Goal: Task Accomplishment & Management: Complete application form

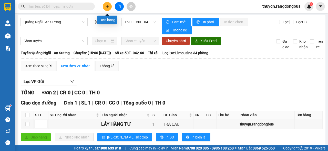
click at [108, 7] on icon "plus" at bounding box center [108, 7] width 4 height 4
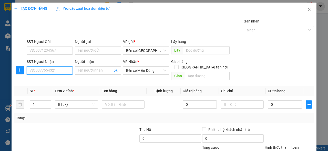
click at [40, 73] on input "SĐT Người Nhận" at bounding box center [50, 71] width 46 height 8
type input "0352210446"
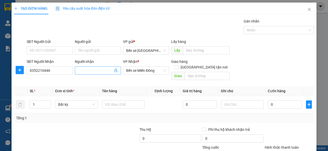
click at [89, 69] on input "Người nhận" at bounding box center [95, 71] width 35 height 6
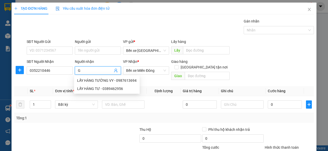
type input "G"
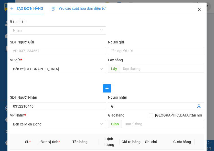
click at [198, 9] on icon "close" at bounding box center [199, 9] width 3 height 3
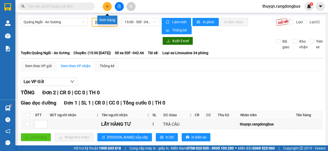
click at [107, 6] on icon "plus" at bounding box center [108, 7] width 4 height 4
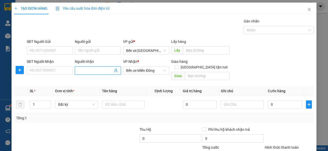
click at [88, 71] on input "Người nhận" at bounding box center [95, 71] width 35 height 6
type input "LẤY HÀNG [PERSON_NAME]"
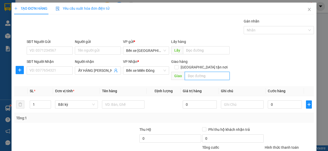
scroll to position [0, 0]
click at [194, 72] on input "text" at bounding box center [207, 76] width 45 height 8
type input "TRÀ CÂU"
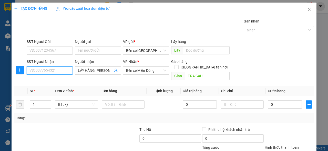
click at [56, 70] on input "SĐT Người Nhận" at bounding box center [50, 71] width 46 height 8
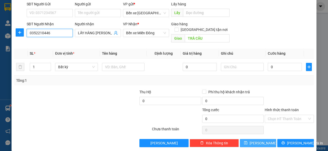
type input "0352210446"
click at [248, 139] on button "[PERSON_NAME]" at bounding box center [258, 143] width 37 height 8
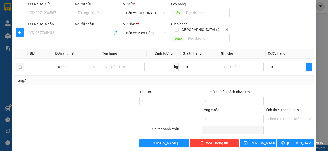
click at [79, 32] on input "Người nhận" at bounding box center [95, 33] width 35 height 6
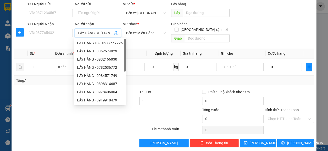
scroll to position [0, 0]
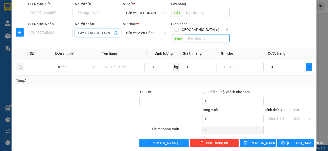
type input "LẤY HÀNG CHÚ TẤN"
click at [196, 34] on input "text" at bounding box center [207, 38] width 45 height 8
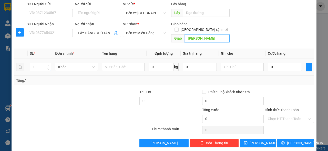
type input "[PERSON_NAME]"
click at [35, 63] on input "1" at bounding box center [40, 67] width 21 height 8
type input "4"
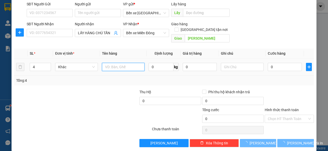
click at [103, 63] on input "text" at bounding box center [123, 67] width 43 height 8
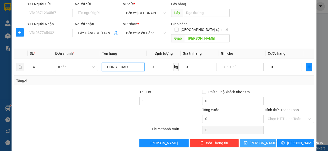
type input "THÙNG + BAO"
click at [259, 141] on span "[PERSON_NAME]" at bounding box center [262, 144] width 27 height 6
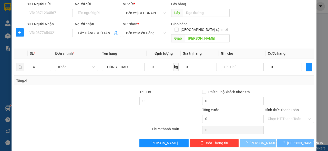
type input "1"
